Goal: Task Accomplishment & Management: Manage account settings

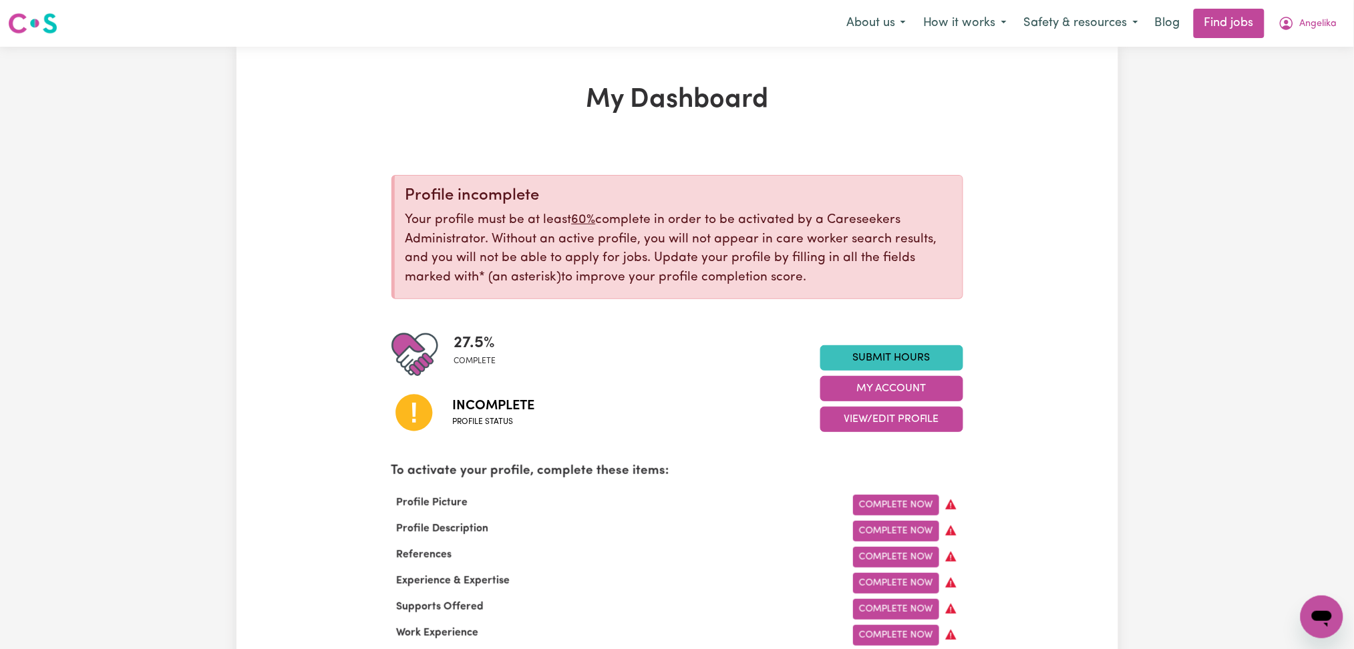
click at [1350, 22] on div "Menu About us How it works Safety & resources Blog Find jobs [PERSON_NAME]" at bounding box center [677, 23] width 1354 height 31
click at [1326, 37] on button "Angelika" at bounding box center [1308, 23] width 76 height 28
click at [1310, 115] on div "My Account My Dashboard Logout" at bounding box center [1292, 77] width 107 height 77
click at [1329, 25] on span "Angelika" at bounding box center [1318, 24] width 37 height 15
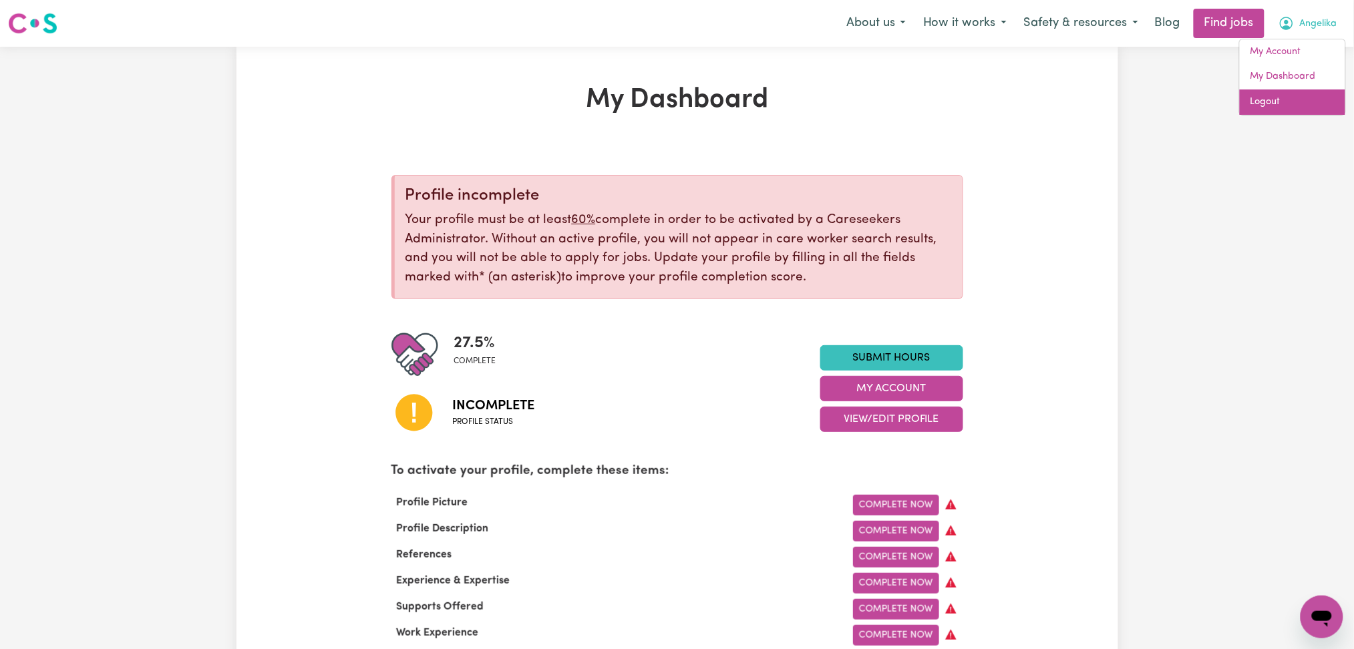
click at [1298, 100] on link "Logout" at bounding box center [1293, 102] width 106 height 25
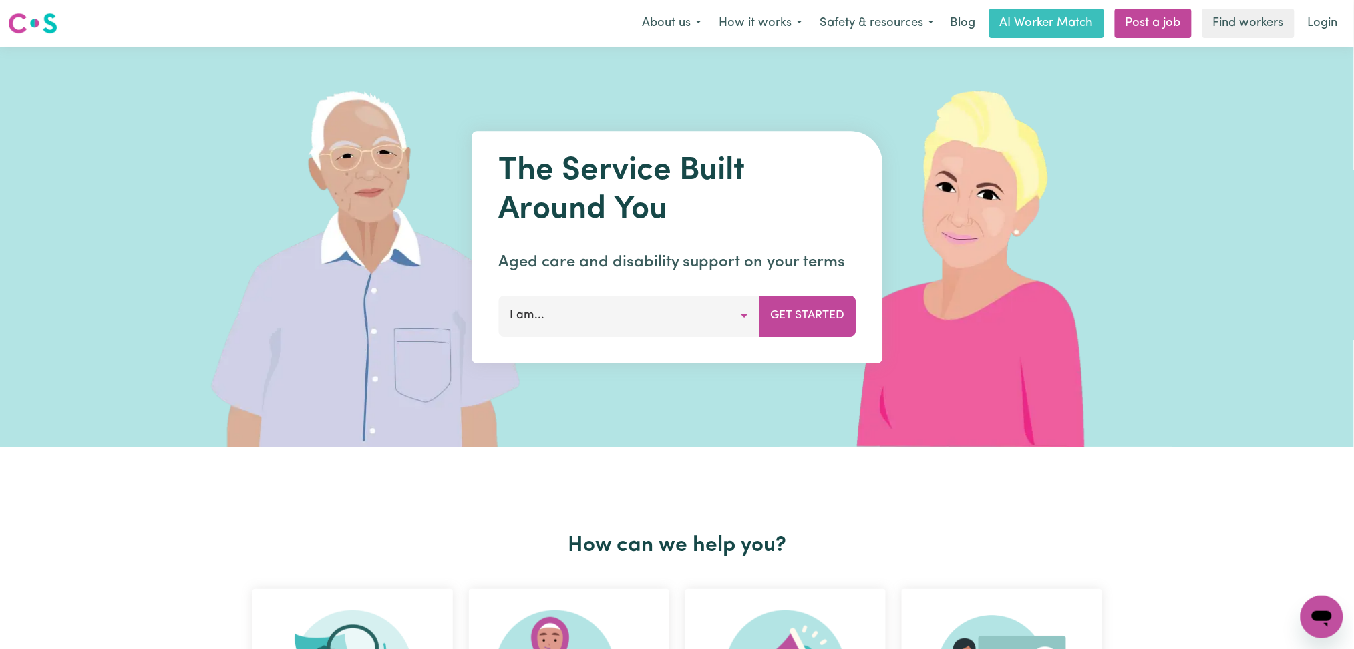
click at [1305, 33] on link "Login" at bounding box center [1323, 23] width 46 height 29
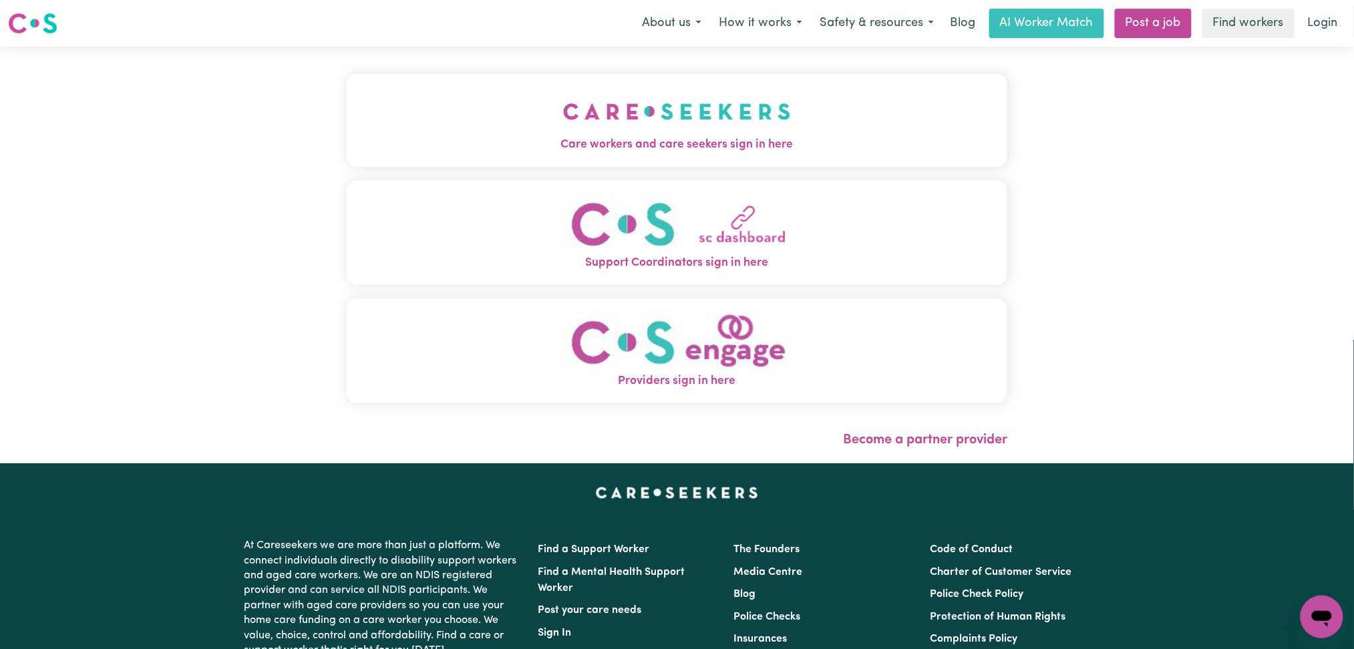
click at [764, 84] on div "Care workers and care seekers sign in here Support Coordinators sign in here Pr…" at bounding box center [677, 255] width 677 height 417
click at [569, 121] on img "Care workers and care seekers sign in here" at bounding box center [677, 111] width 228 height 49
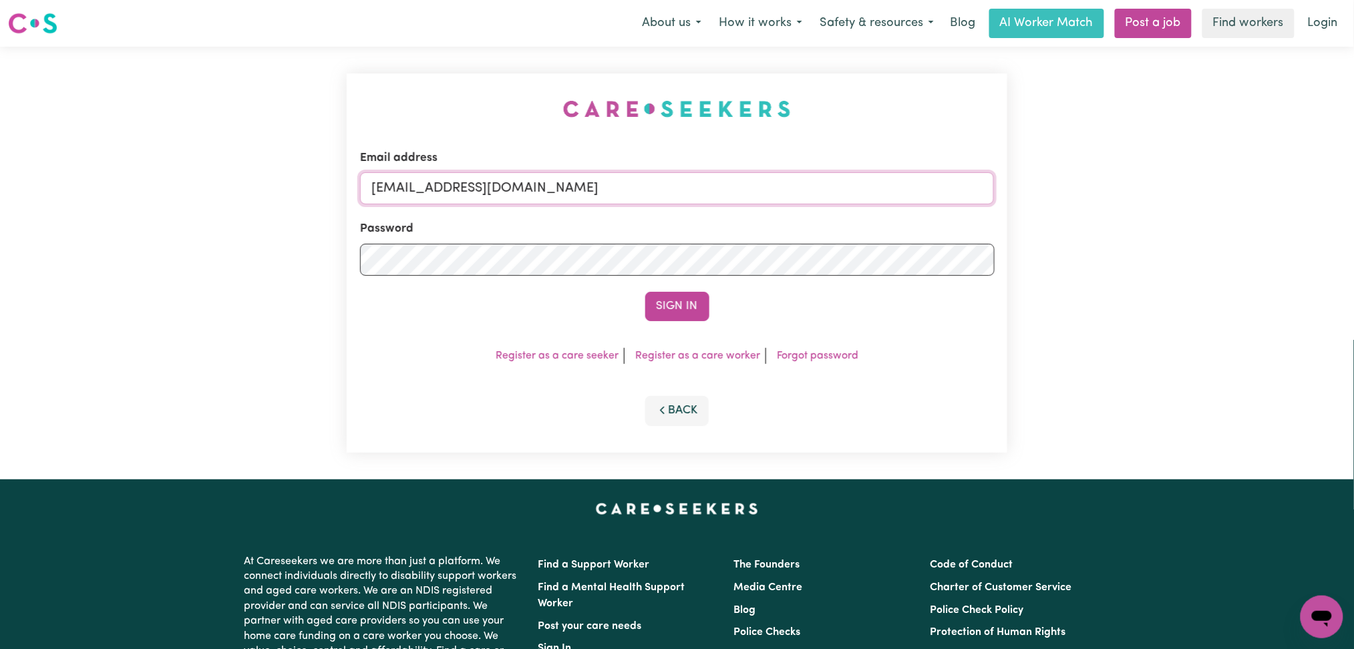
click at [499, 188] on input "[EMAIL_ADDRESS][DOMAIN_NAME]" at bounding box center [677, 188] width 635 height 32
drag, startPoint x: 440, startPoint y: 186, endPoint x: 747, endPoint y: 198, distance: 306.9
click at [752, 197] on input "Superuser~[EMAIL_ADDRESS][DOMAIN_NAME]" at bounding box center [677, 188] width 635 height 32
type input "Superuser~[EMAIL_ADDRESS][DOMAIN_NAME]"
click at [686, 299] on button "Sign In" at bounding box center [677, 306] width 64 height 29
